Goal: Task Accomplishment & Management: Manage account settings

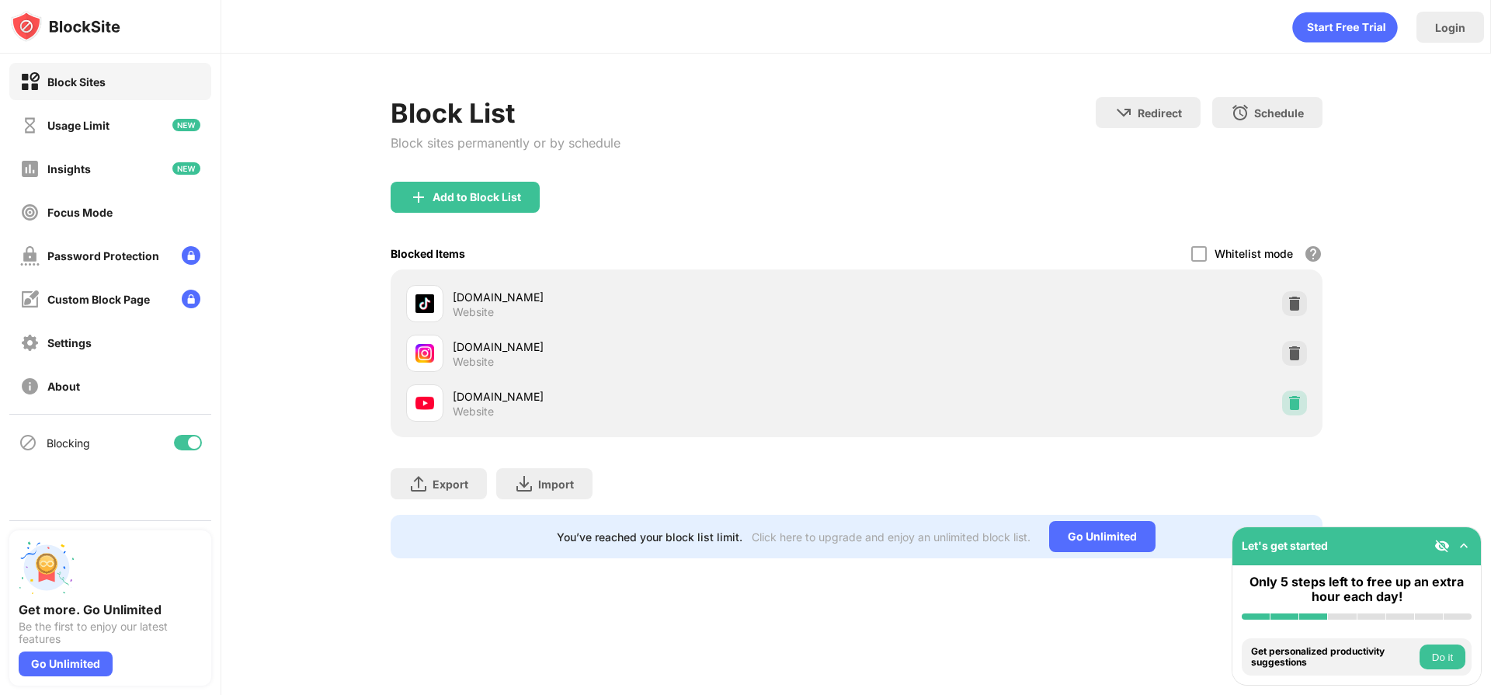
drag, startPoint x: 1295, startPoint y: 393, endPoint x: 1250, endPoint y: 354, distance: 59.5
click at [1295, 393] on div at bounding box center [1294, 403] width 25 height 25
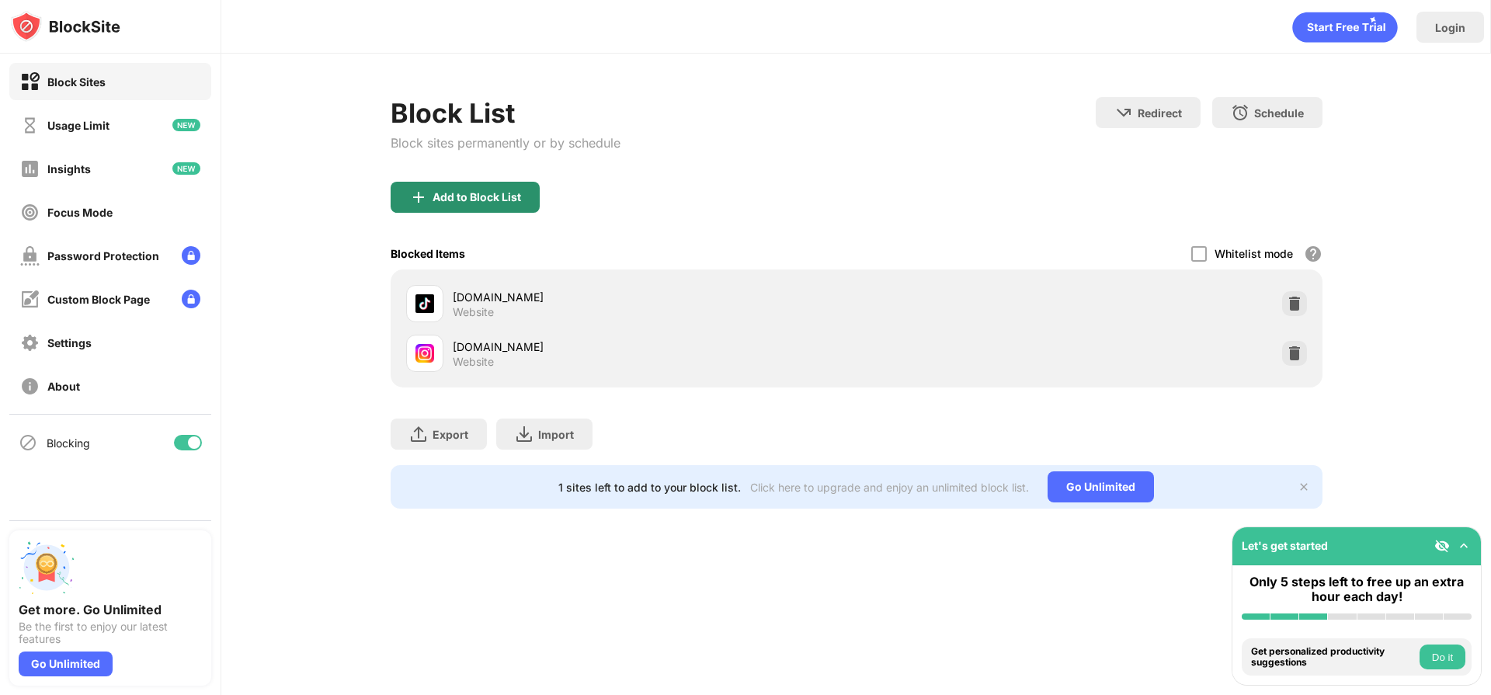
click at [479, 197] on div "Add to Block List" at bounding box center [477, 197] width 89 height 12
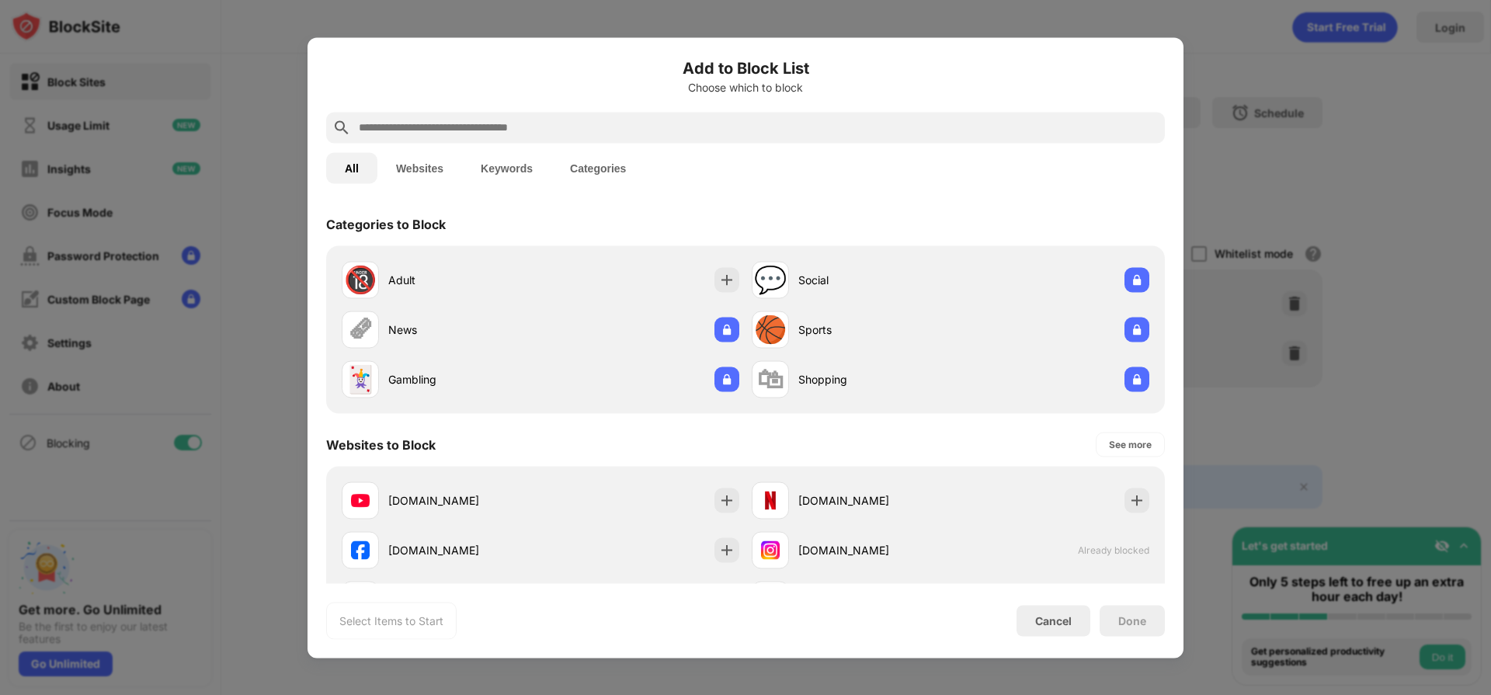
click at [580, 471] on div "[DOMAIN_NAME] [DOMAIN_NAME] [DOMAIN_NAME] [DOMAIN_NAME] Already blocked [DOMAIN…" at bounding box center [745, 599] width 839 height 267
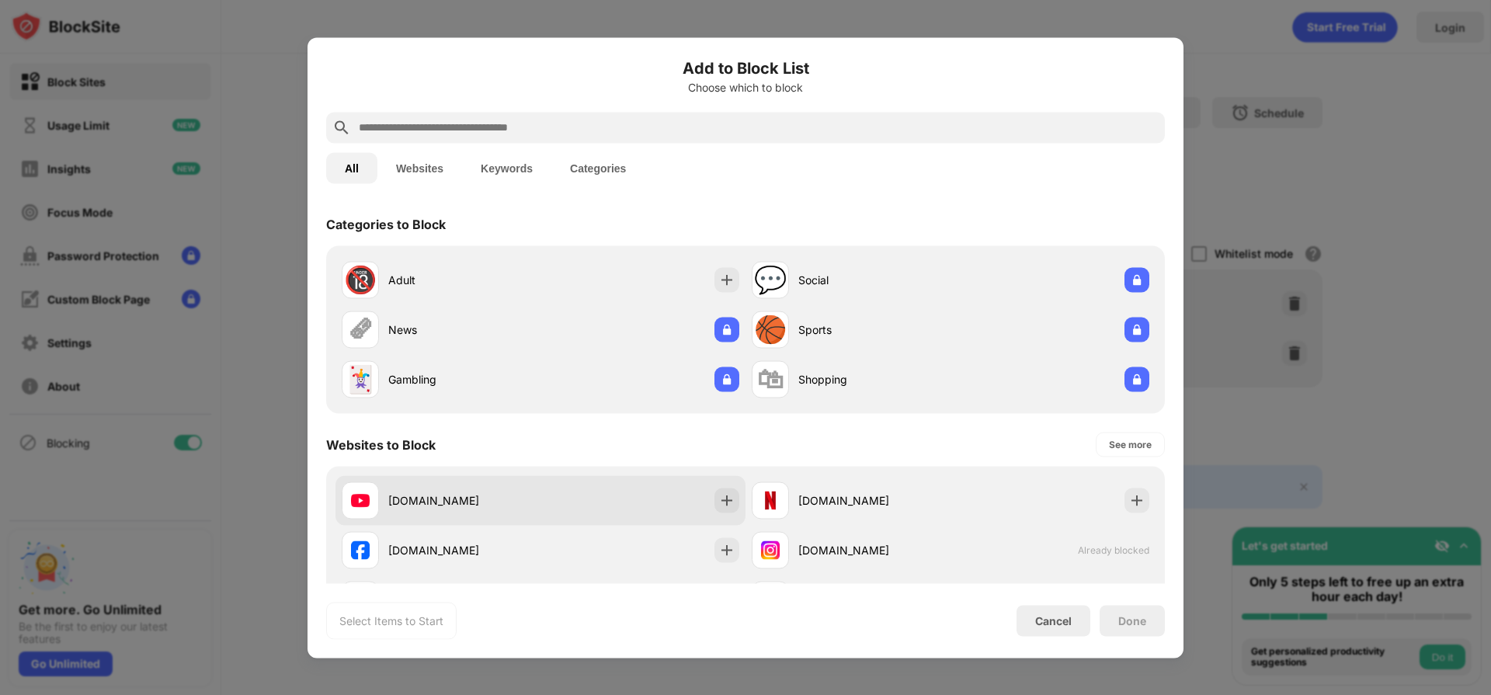
click at [582, 488] on div "[DOMAIN_NAME]" at bounding box center [540, 500] width 410 height 50
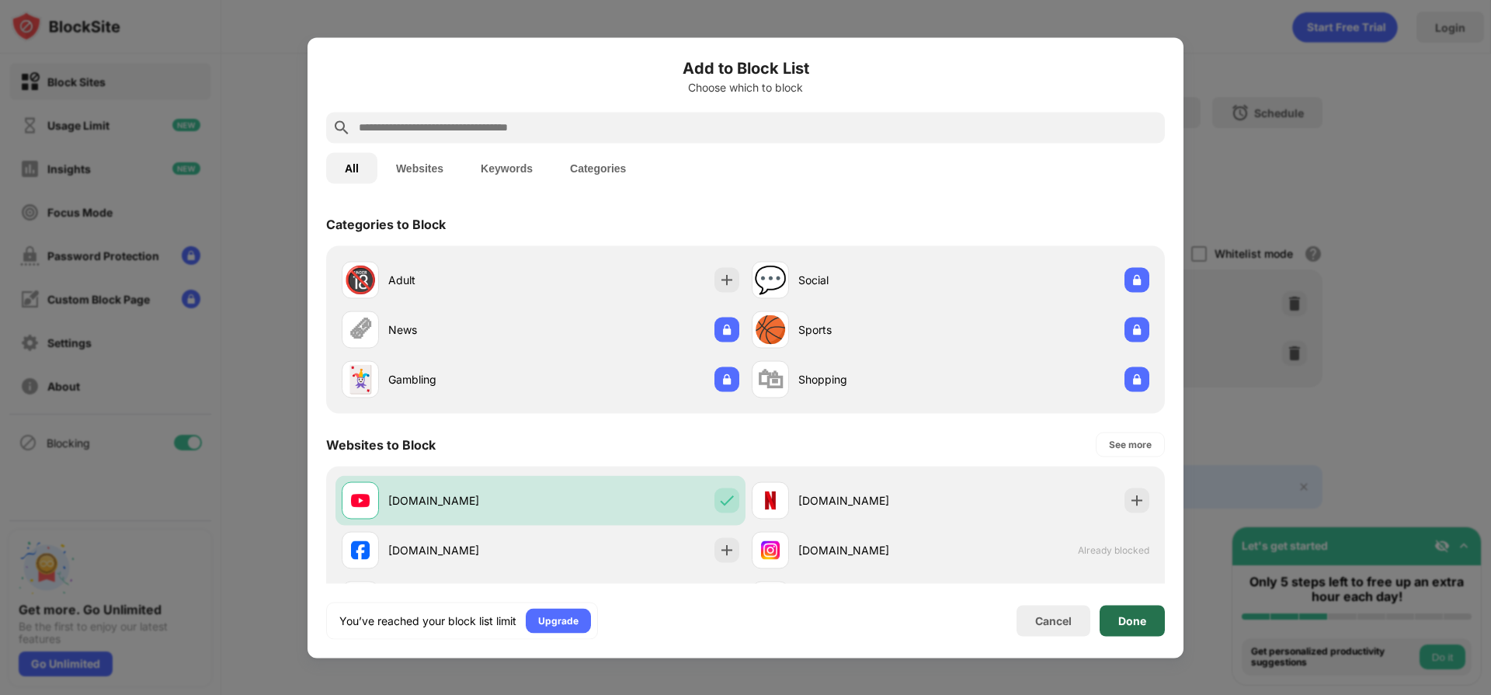
click at [1107, 624] on div "Done" at bounding box center [1132, 620] width 65 height 31
